Goal: Task Accomplishment & Management: Manage account settings

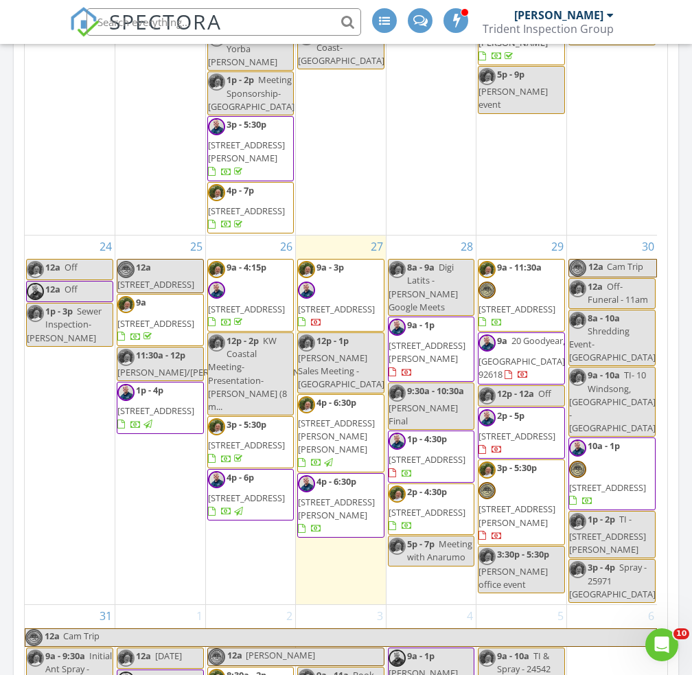
scroll to position [915, 0]
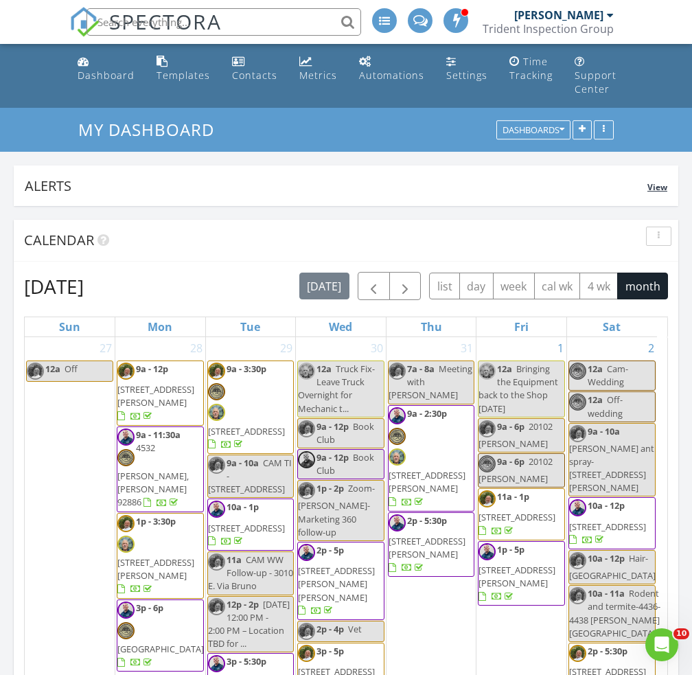
drag, startPoint x: 175, startPoint y: 258, endPoint x: 290, endPoint y: 183, distance: 137.5
click at [290, 183] on div "Alerts" at bounding box center [336, 185] width 623 height 19
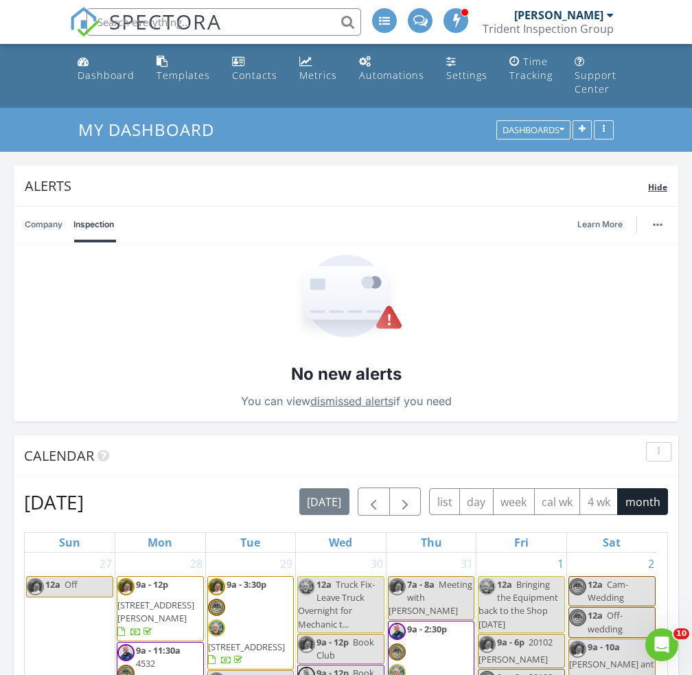
click at [662, 193] on div "Hide" at bounding box center [657, 186] width 19 height 16
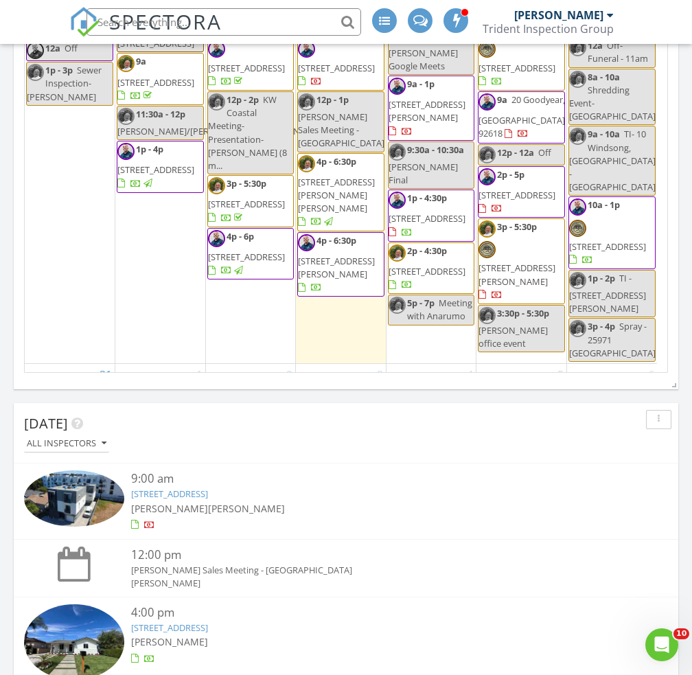
scroll to position [572, 0]
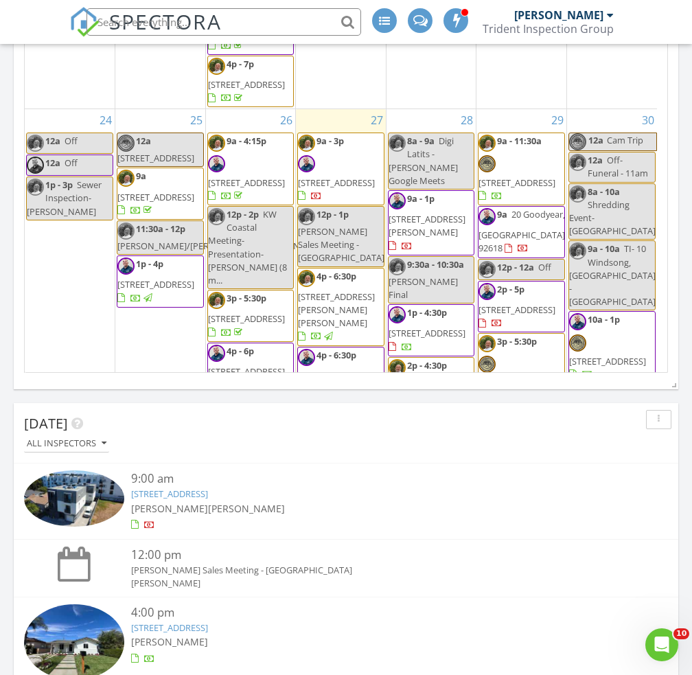
click at [536, 376] on span "23952 Sutton Dr, Lake Forest 92630" at bounding box center [517, 388] width 77 height 25
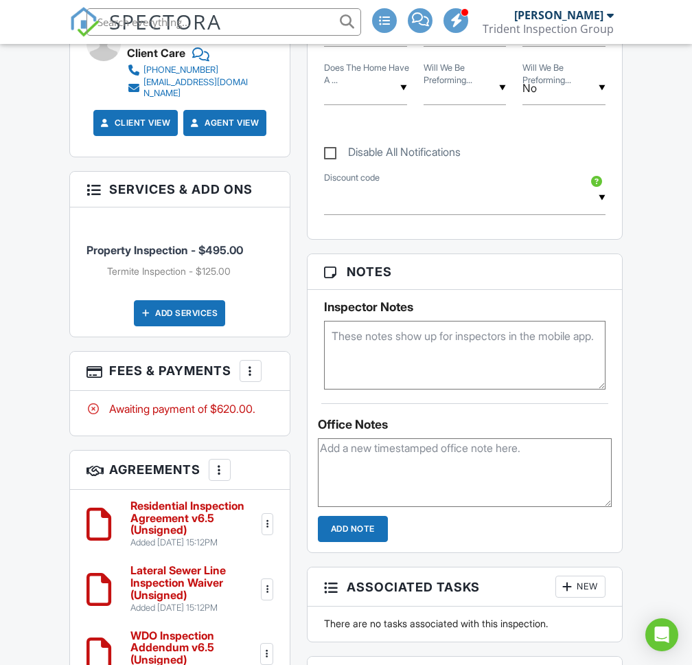
click at [251, 364] on div at bounding box center [251, 371] width 14 height 14
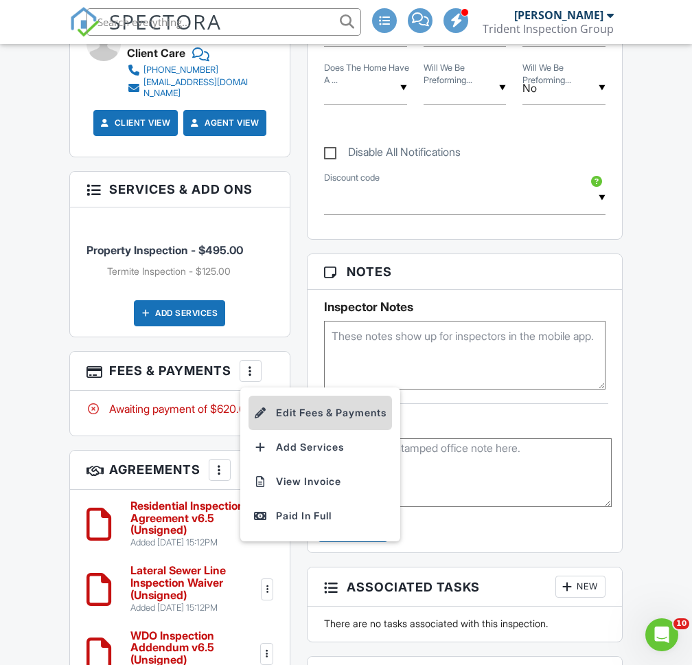
click at [322, 396] on li "Edit Fees & Payments" at bounding box center [321, 413] width 144 height 34
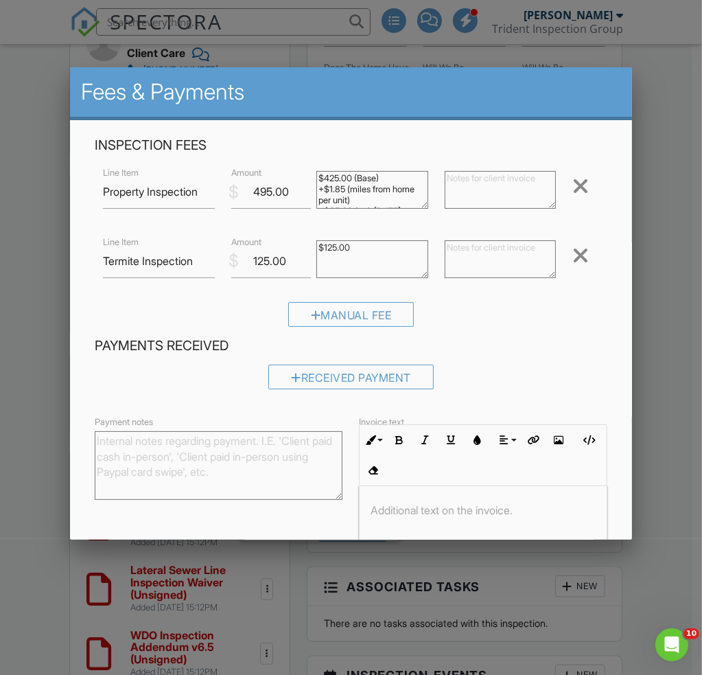
click at [573, 258] on div at bounding box center [581, 255] width 16 height 22
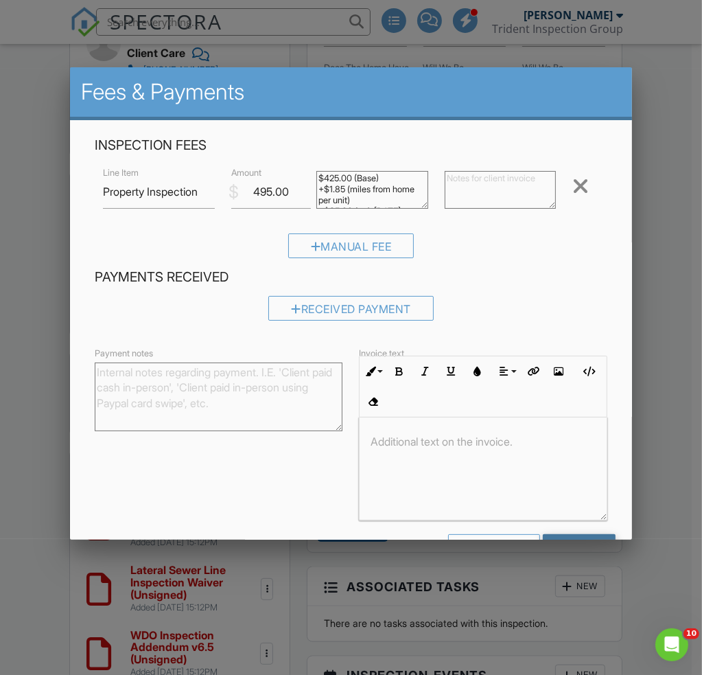
click at [571, 536] on input "Save" at bounding box center [579, 546] width 73 height 25
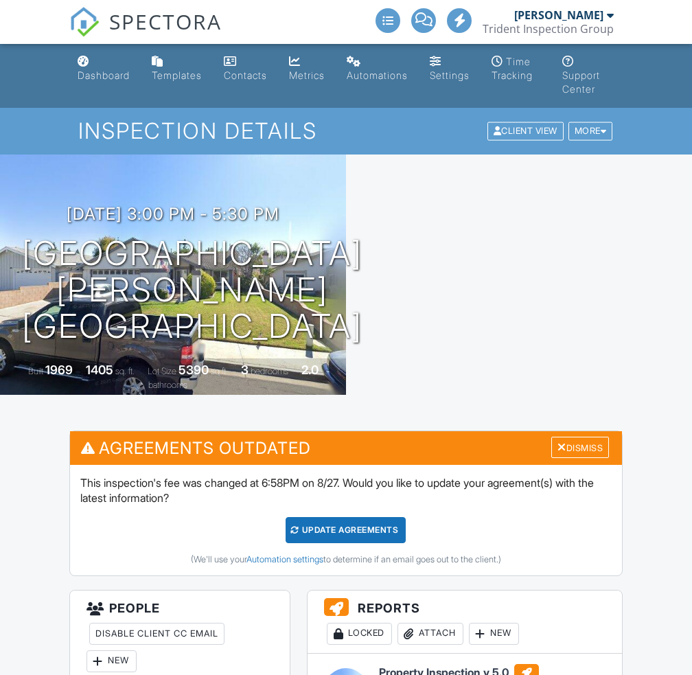
click at [351, 527] on div "Update Agreements" at bounding box center [346, 530] width 120 height 26
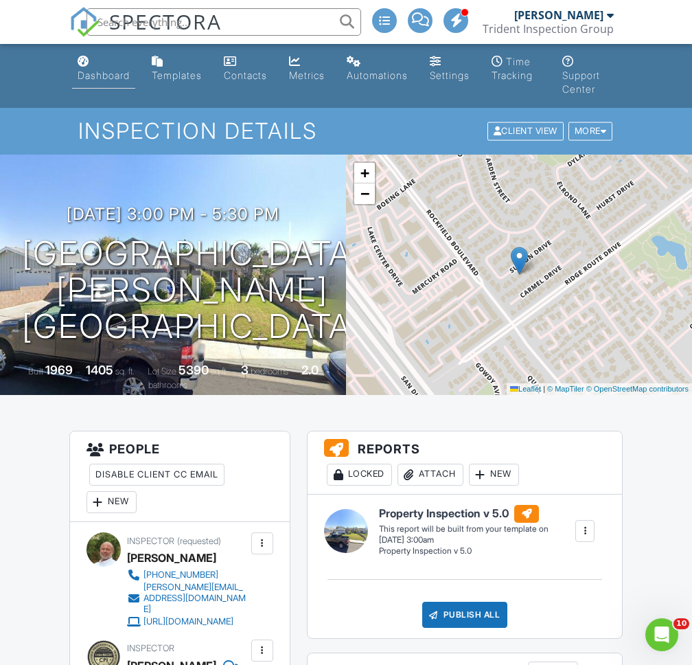
click at [108, 76] on div "Dashboard" at bounding box center [104, 75] width 52 height 12
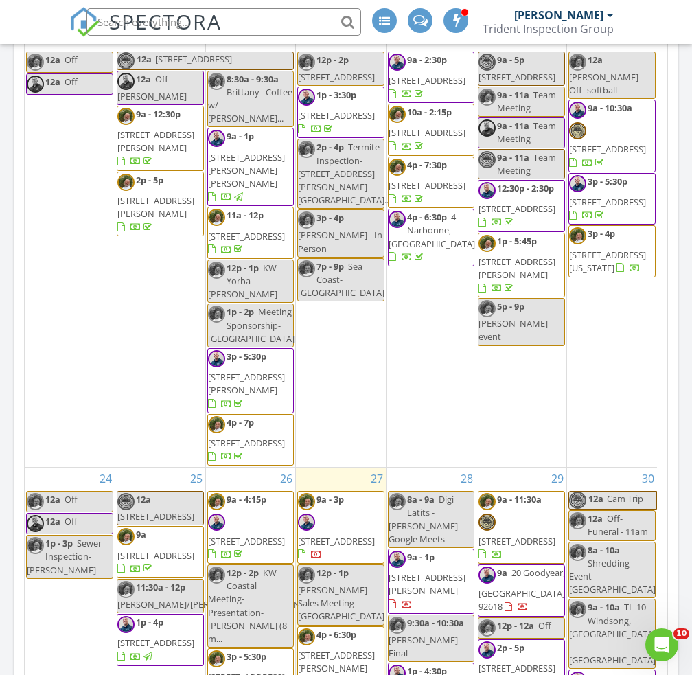
scroll to position [915, 0]
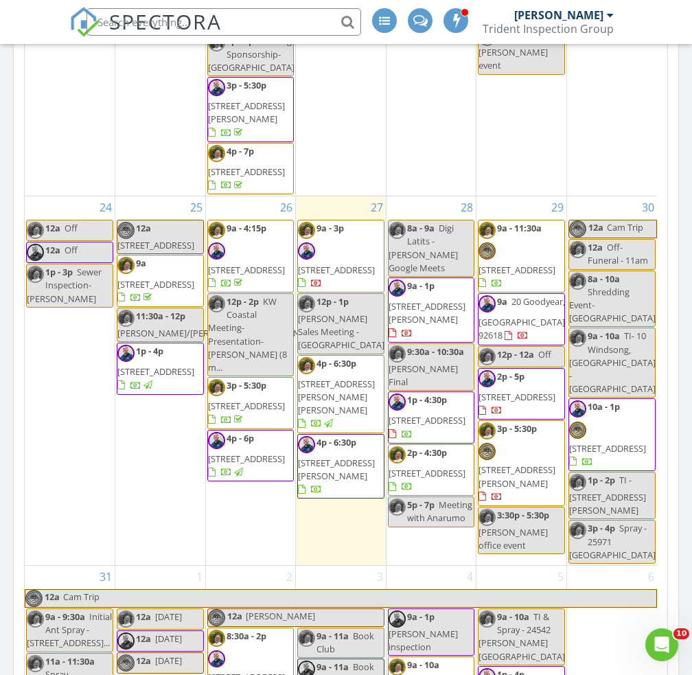
click at [251, 400] on span "14784 Pioneer Blvd, Norwalk 90650" at bounding box center [246, 406] width 77 height 12
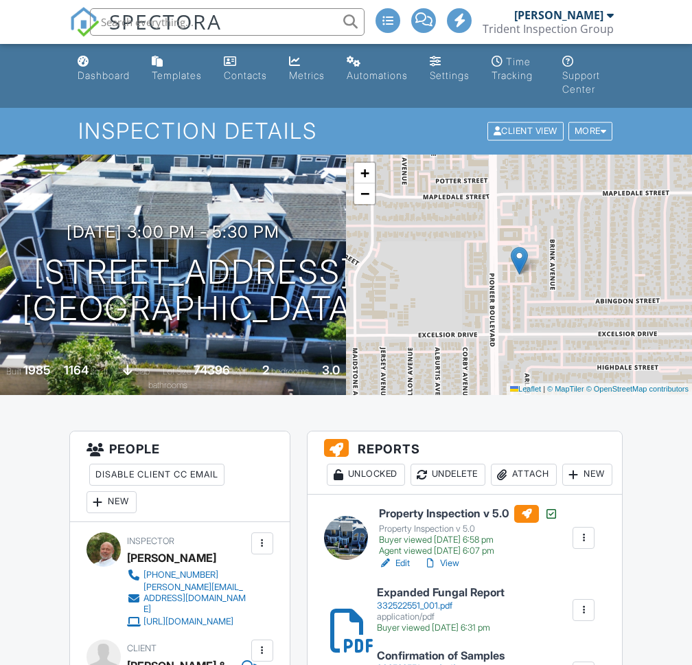
click at [530, 479] on div "Attach" at bounding box center [524, 474] width 66 height 22
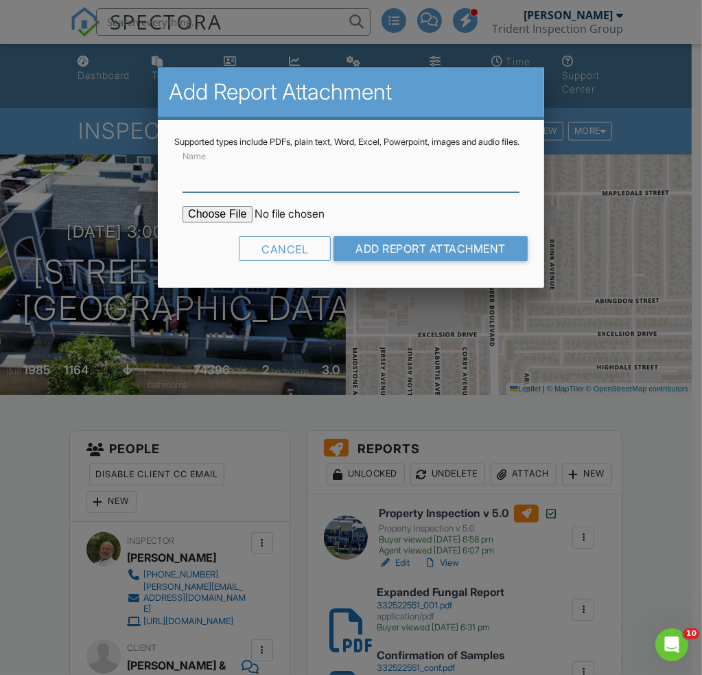
click at [250, 192] on input "Name" at bounding box center [351, 176] width 337 height 34
click at [217, 222] on input "file" at bounding box center [299, 214] width 233 height 16
drag, startPoint x: 343, startPoint y: 184, endPoint x: 500, endPoint y: 183, distance: 157.3
click at [500, 183] on input "Summary of Mold Inspection - 20425 Via Sonador" at bounding box center [351, 176] width 337 height 34
paste input "[STREET_ADDRESS]"
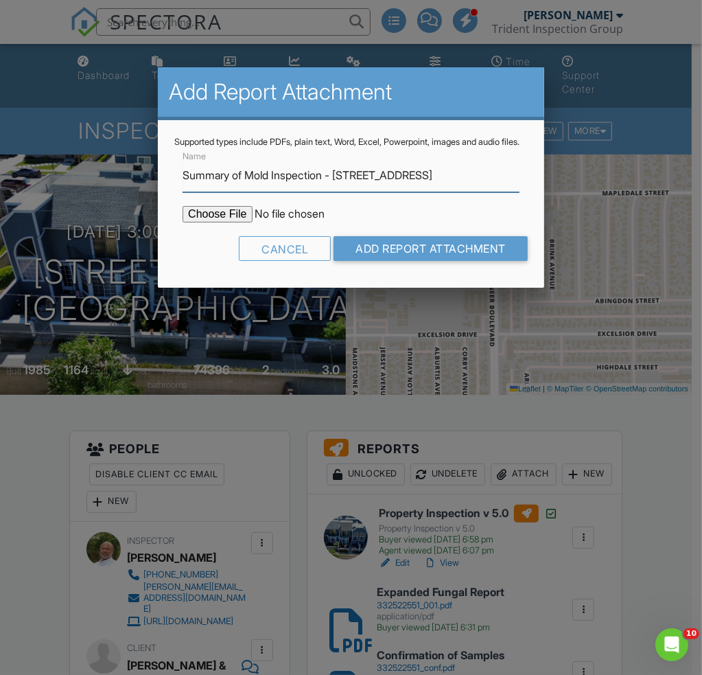
type input "Summary of Mold Inspection - [STREET_ADDRESS]"
click at [196, 222] on input "file" at bounding box center [299, 214] width 233 height 16
type input "C:\fakepath\Indoor Air Quality & Mold Assessment - 14784 Pioneer Blvd .pdf"
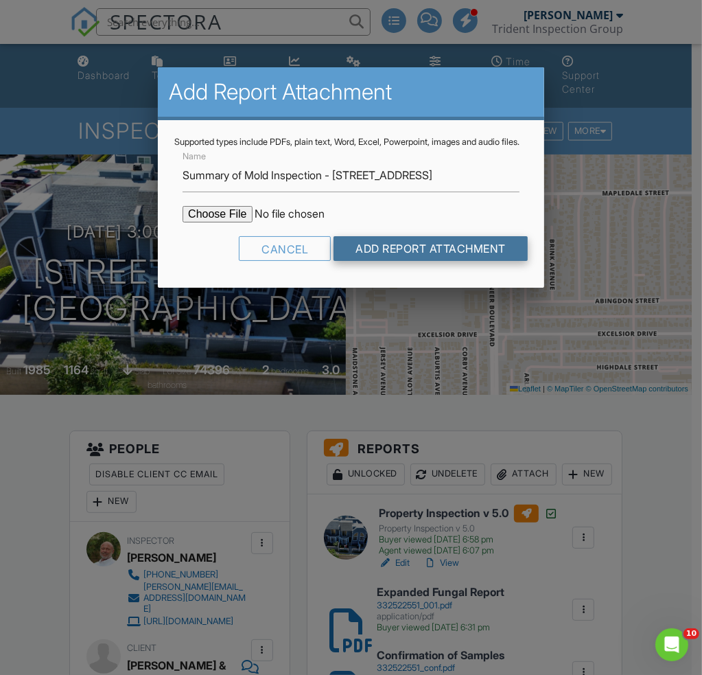
click at [433, 253] on input "Add Report Attachment" at bounding box center [431, 248] width 194 height 25
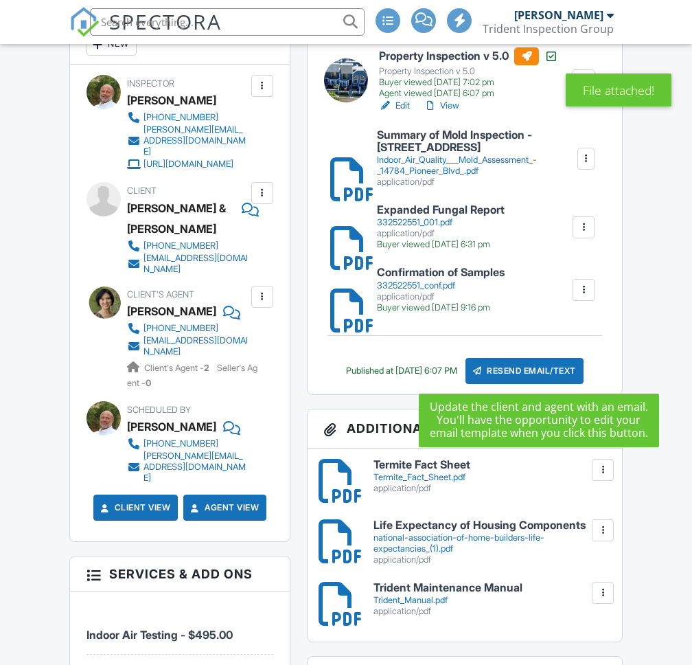
click at [532, 373] on div "Resend Email/Text" at bounding box center [525, 371] width 118 height 26
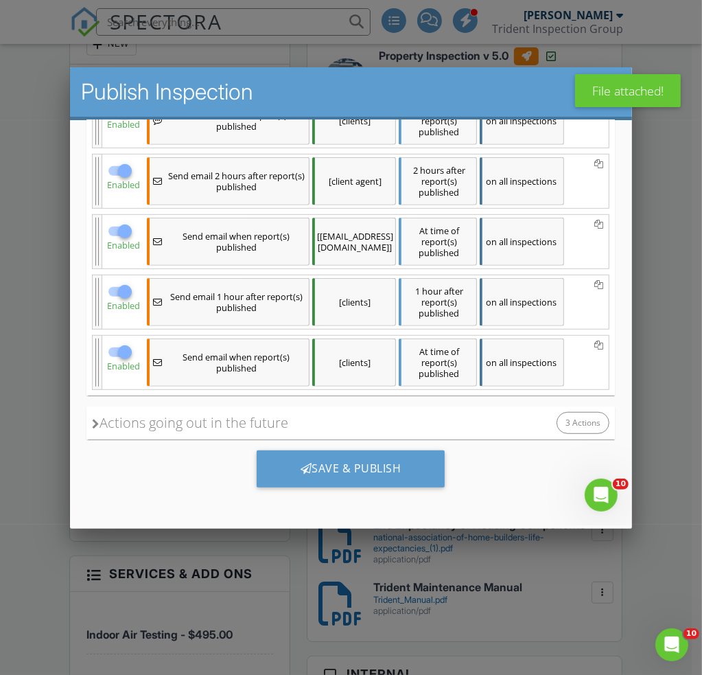
scroll to position [595, 0]
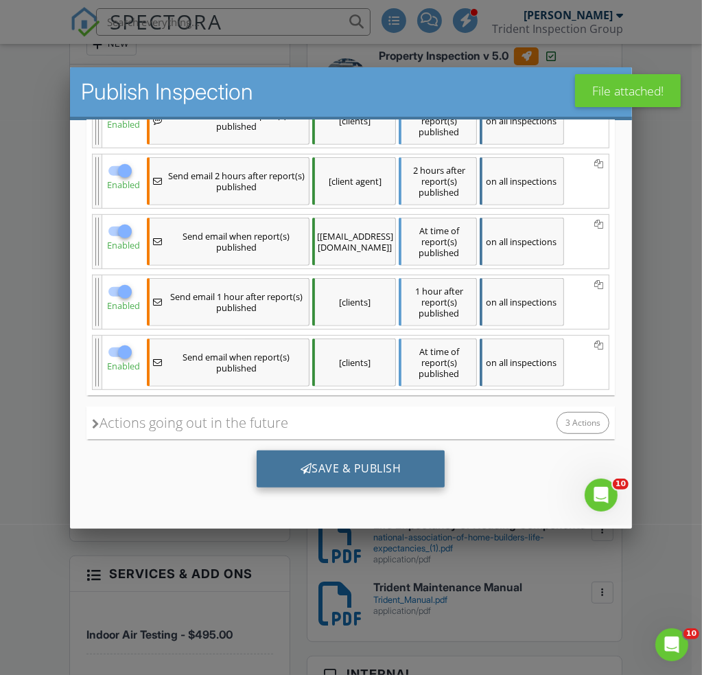
click at [366, 463] on div "Save & Publish" at bounding box center [351, 468] width 189 height 37
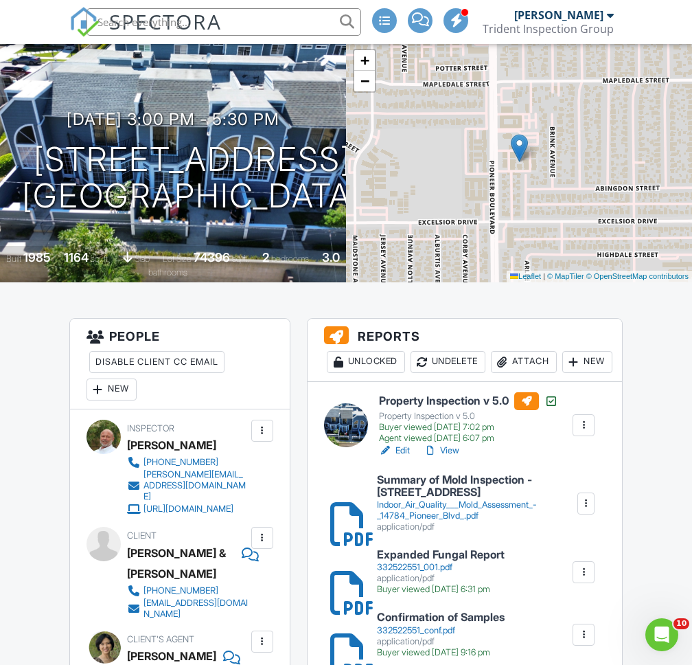
scroll to position [229, 0]
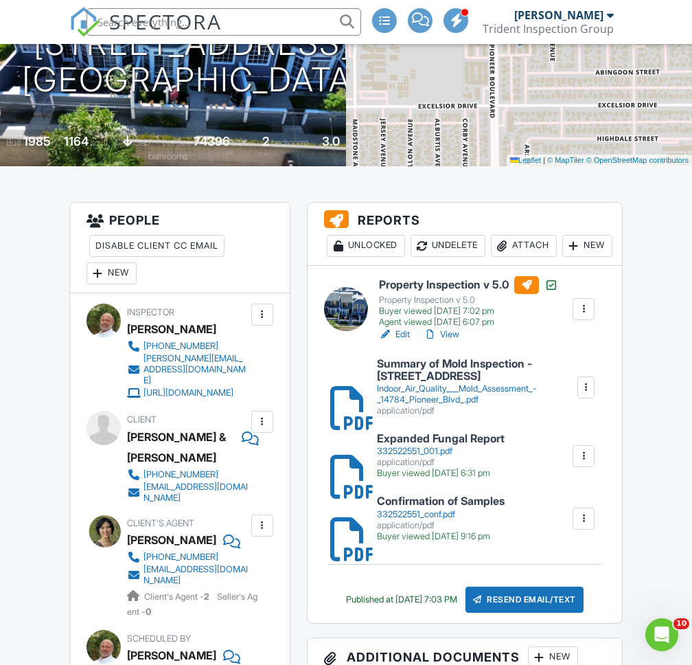
click at [589, 383] on div at bounding box center [587, 387] width 14 height 14
click at [585, 417] on link "Delete" at bounding box center [574, 417] width 51 height 15
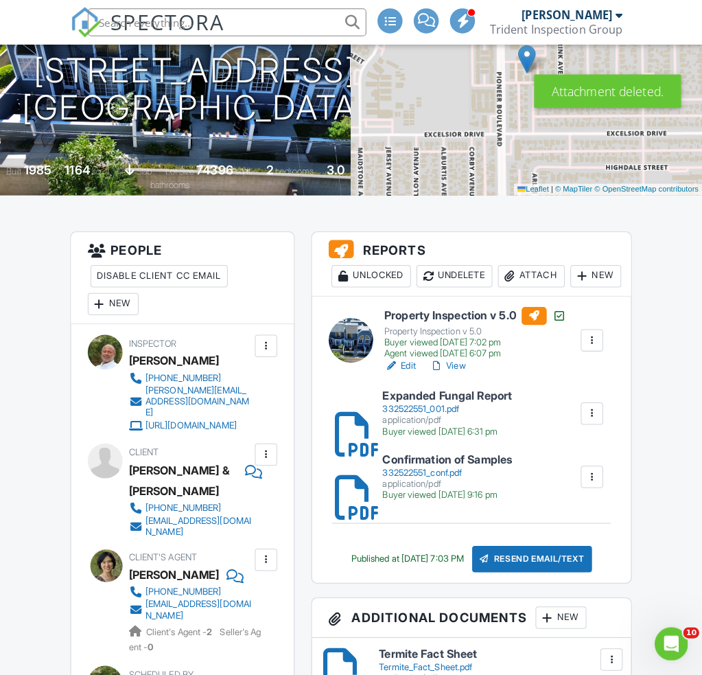
scroll to position [229, 0]
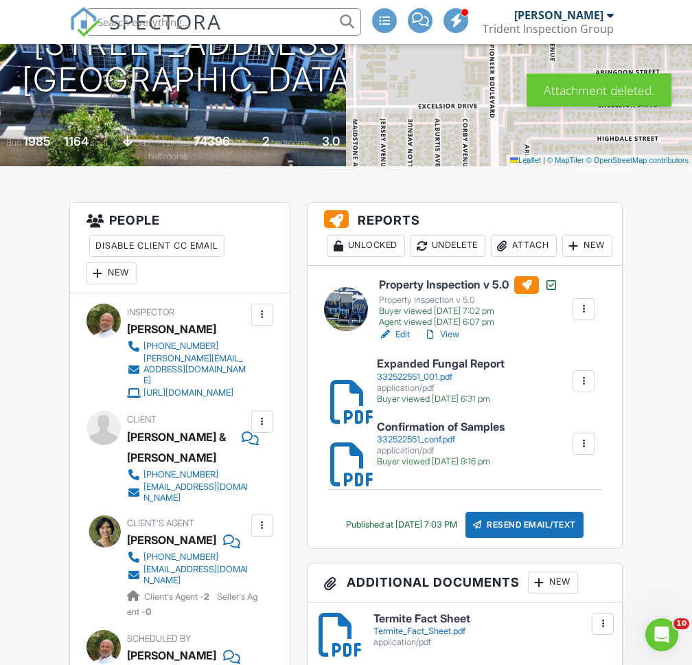
click at [530, 244] on div "Attach" at bounding box center [524, 246] width 66 height 22
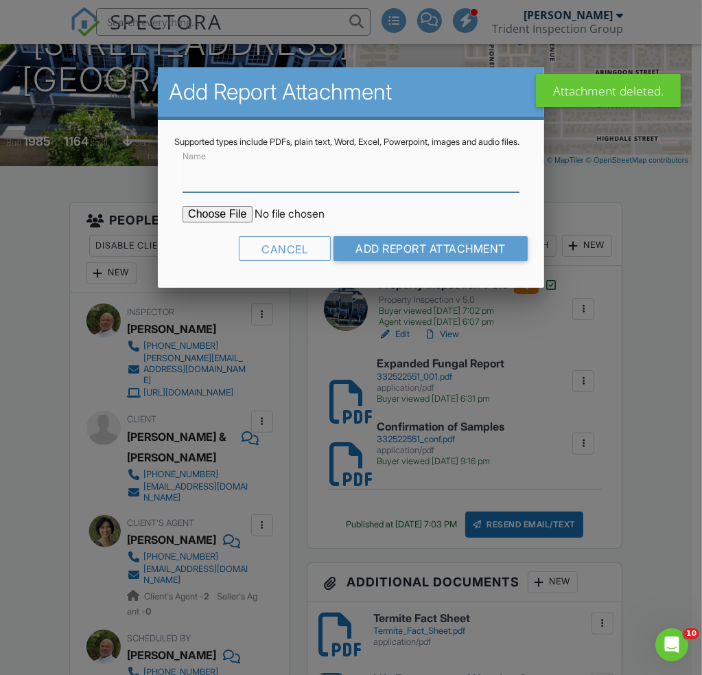
click at [267, 188] on input "Name" at bounding box center [351, 176] width 337 height 34
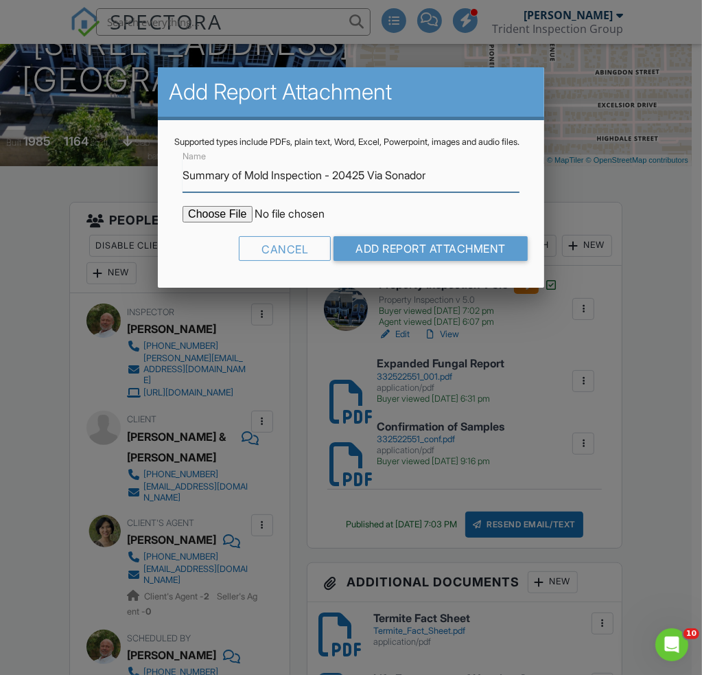
drag, startPoint x: 342, startPoint y: 190, endPoint x: 483, endPoint y: 181, distance: 141.7
click at [483, 181] on input "Summary of Mold Inspection - 20425 Via Sonador" at bounding box center [351, 176] width 337 height 34
click at [361, 185] on input "Summary of Mold Inspection -" at bounding box center [351, 176] width 337 height 34
paste input "[STREET_ADDRESS]"
type input "Summary of Mold Inspection - [STREET_ADDRESS]"
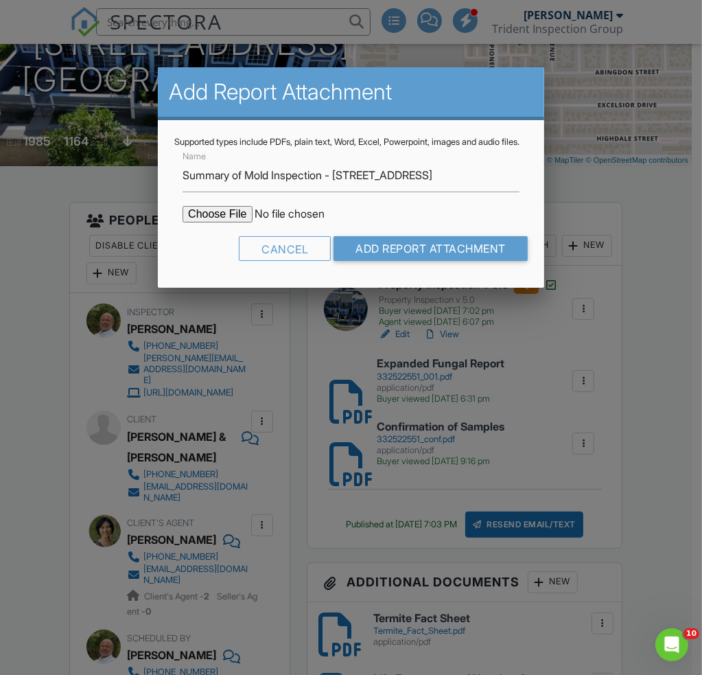
click at [224, 222] on input "file" at bounding box center [299, 214] width 233 height 16
type input "C:\fakepath\Indoor Air Quality & Mold Assessment - 14784 Pioneer Blvd (1).pdf"
click at [450, 255] on input "Add Report Attachment" at bounding box center [431, 248] width 194 height 25
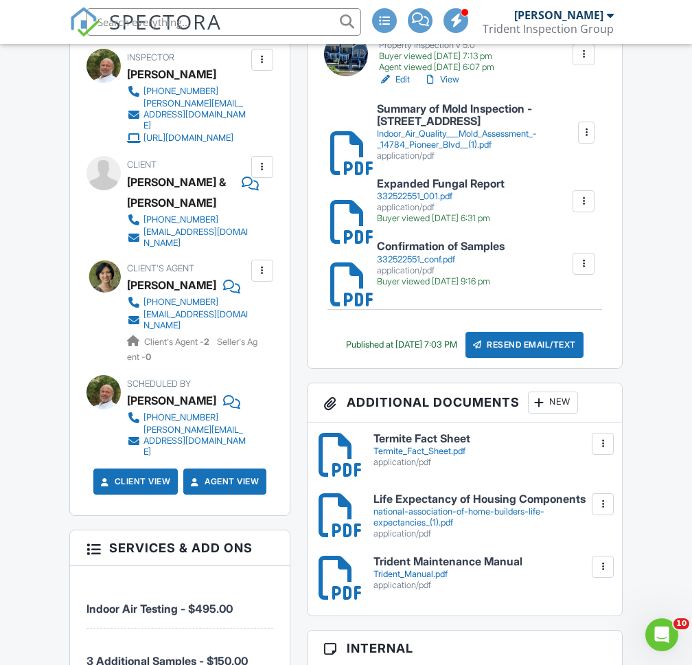
scroll to position [343, 0]
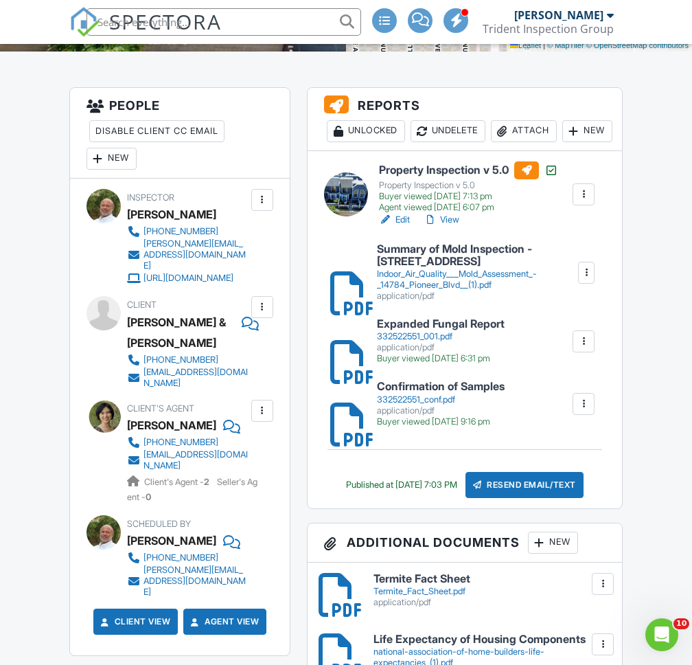
click at [424, 332] on div "332522551_001.pdf" at bounding box center [441, 336] width 128 height 11
drag, startPoint x: 383, startPoint y: 148, endPoint x: 482, endPoint y: 79, distance: 120.8
